Goal: Check status: Check status

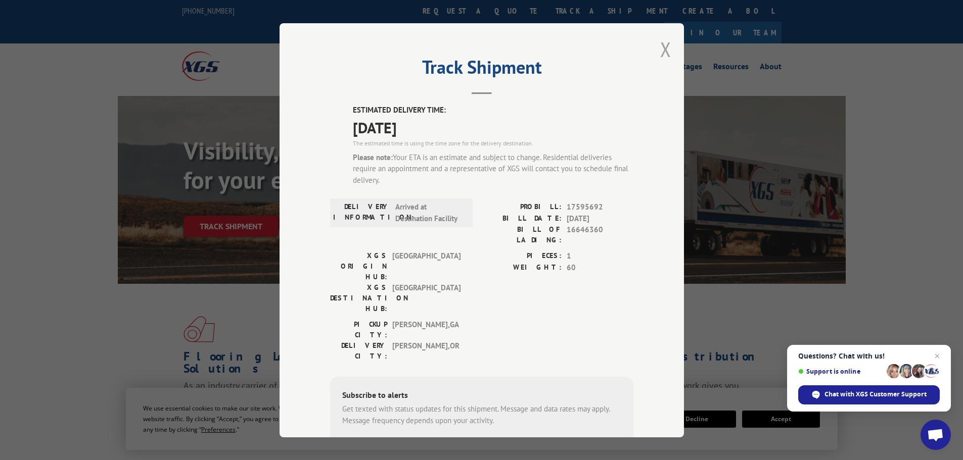
click at [664, 50] on button "Close modal" at bounding box center [665, 49] width 11 height 27
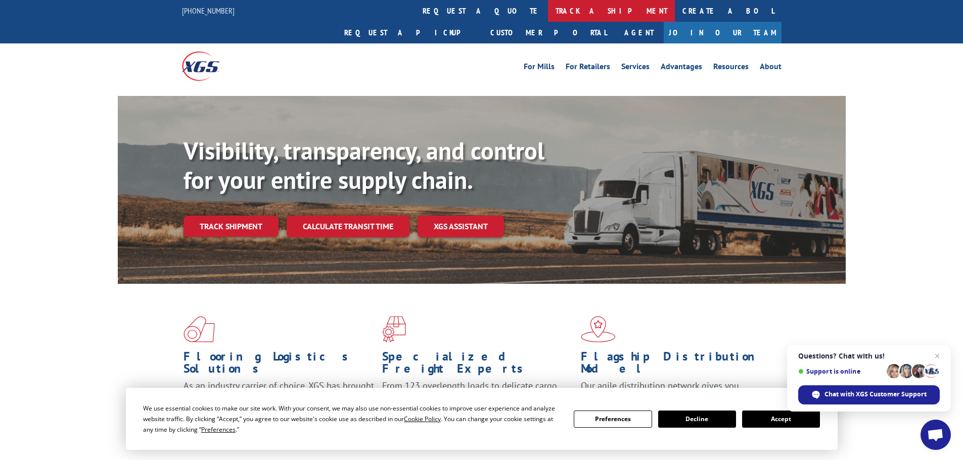
click at [548, 4] on link "track a shipment" at bounding box center [611, 11] width 127 height 22
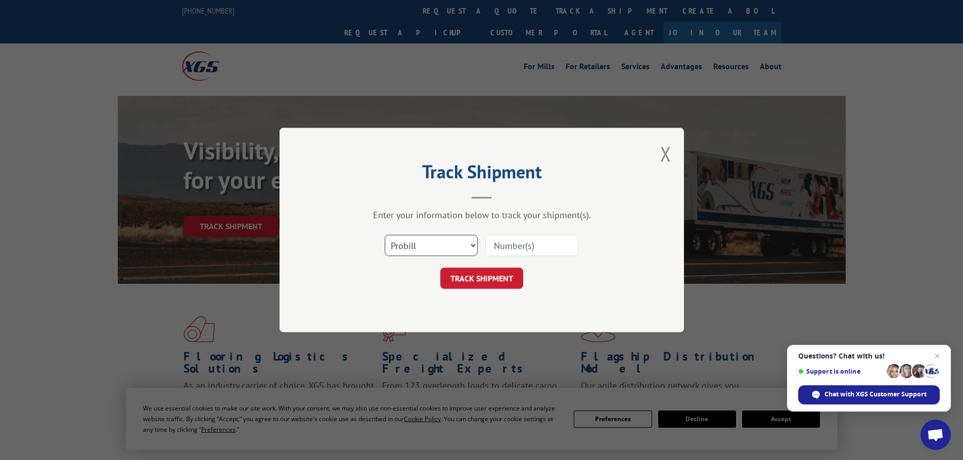
drag, startPoint x: 460, startPoint y: 246, endPoint x: 441, endPoint y: 255, distance: 21.0
click at [460, 246] on select "Select category... Probill BOL PO" at bounding box center [431, 245] width 93 height 21
click at [385, 235] on select "Select category... Probill BOL PO" at bounding box center [431, 245] width 93 height 21
click at [506, 241] on input at bounding box center [531, 245] width 93 height 21
paste input "5076546"
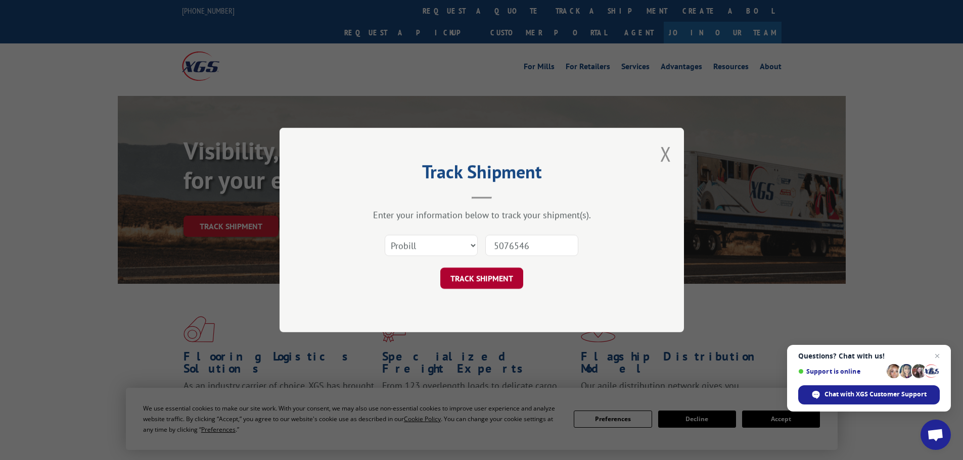
type input "5076546"
click at [500, 278] on button "TRACK SHIPMENT" at bounding box center [481, 278] width 83 height 21
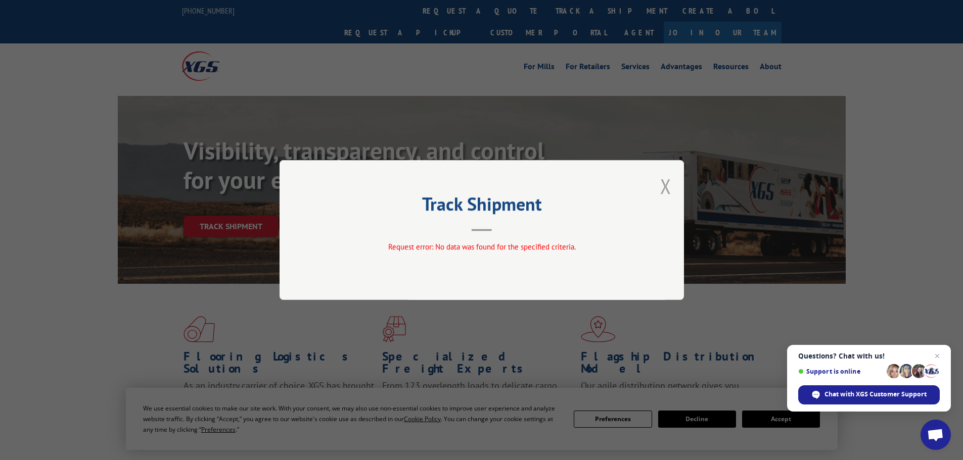
click at [665, 188] on button "Close modal" at bounding box center [665, 186] width 11 height 27
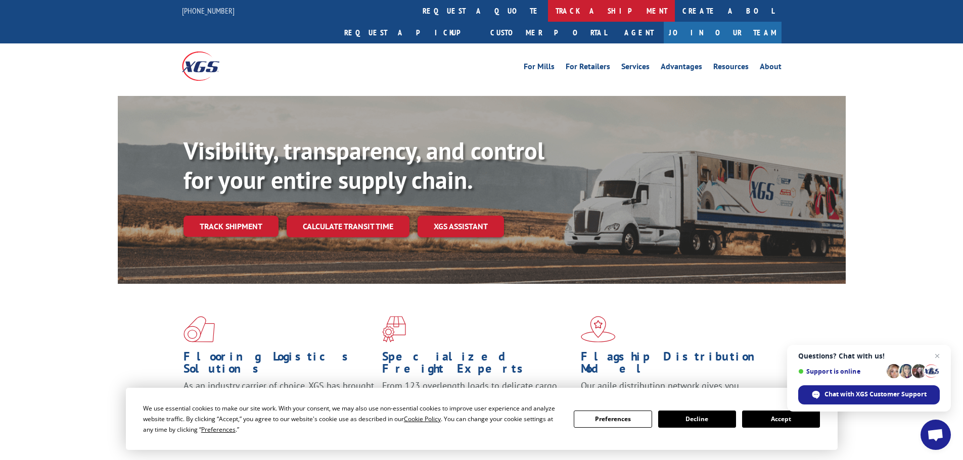
click at [548, 11] on link "track a shipment" at bounding box center [611, 11] width 127 height 22
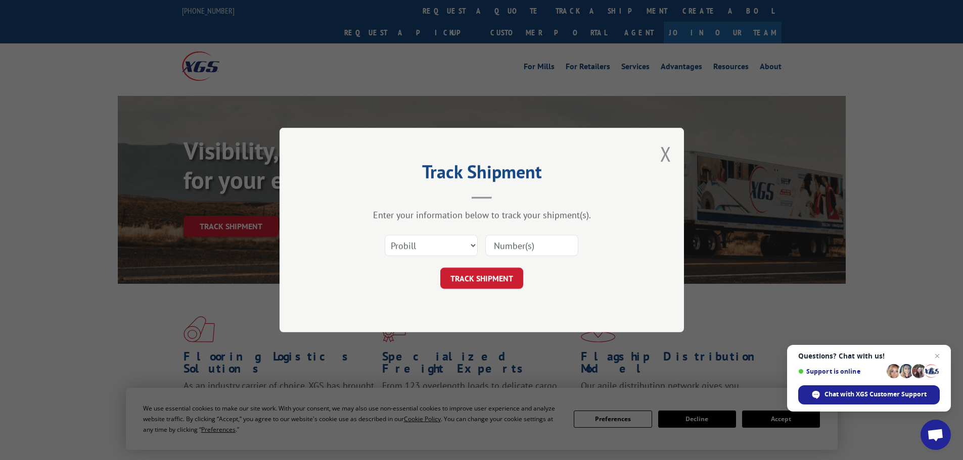
click at [528, 244] on input at bounding box center [531, 245] width 93 height 21
paste input "5076546"
type input "5076546"
click at [493, 278] on button "TRACK SHIPMENT" at bounding box center [481, 278] width 83 height 21
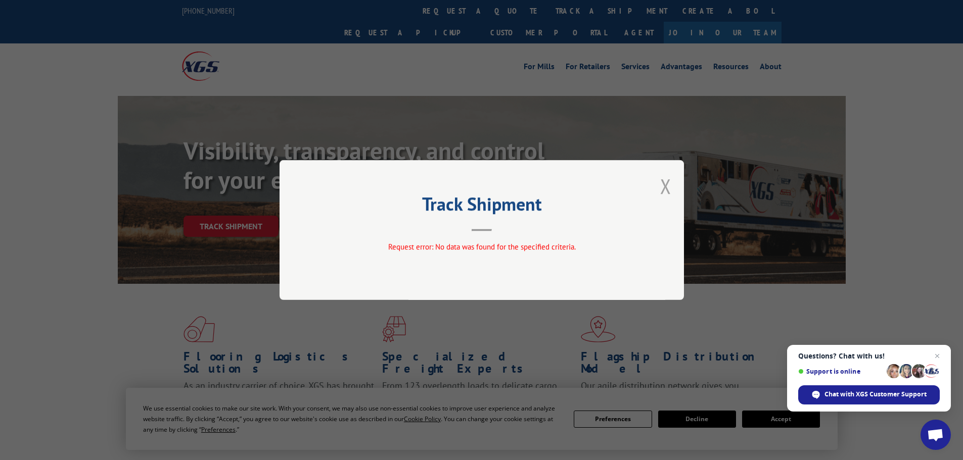
click at [669, 189] on button "Close modal" at bounding box center [665, 186] width 11 height 27
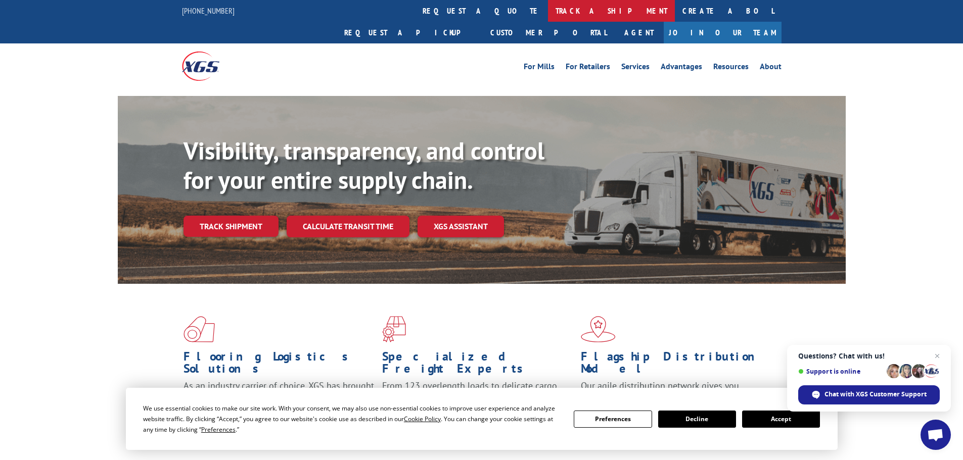
click at [548, 11] on link "track a shipment" at bounding box center [611, 11] width 127 height 22
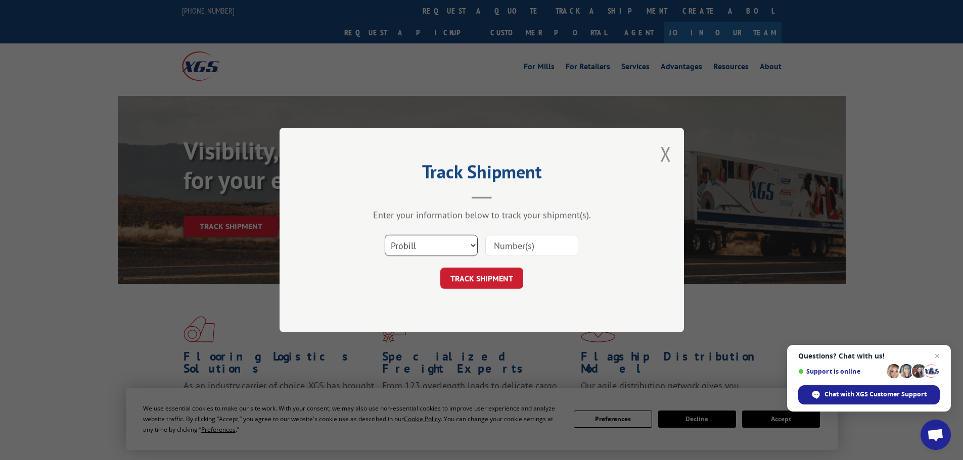
drag, startPoint x: 412, startPoint y: 251, endPoint x: 417, endPoint y: 256, distance: 6.8
click at [412, 251] on select "Select category... Probill BOL PO" at bounding box center [431, 245] width 93 height 21
select select "bol"
click at [385, 235] on select "Select category... Probill BOL PO" at bounding box center [431, 245] width 93 height 21
click at [512, 248] on input at bounding box center [531, 245] width 93 height 21
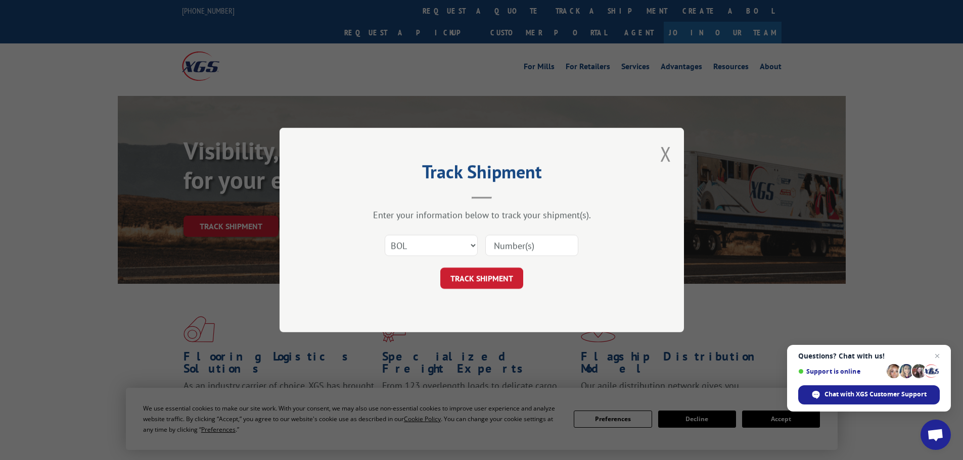
paste input "5076546"
type input "5076546"
click at [494, 278] on button "TRACK SHIPMENT" at bounding box center [481, 278] width 83 height 21
